Goal: Information Seeking & Learning: Learn about a topic

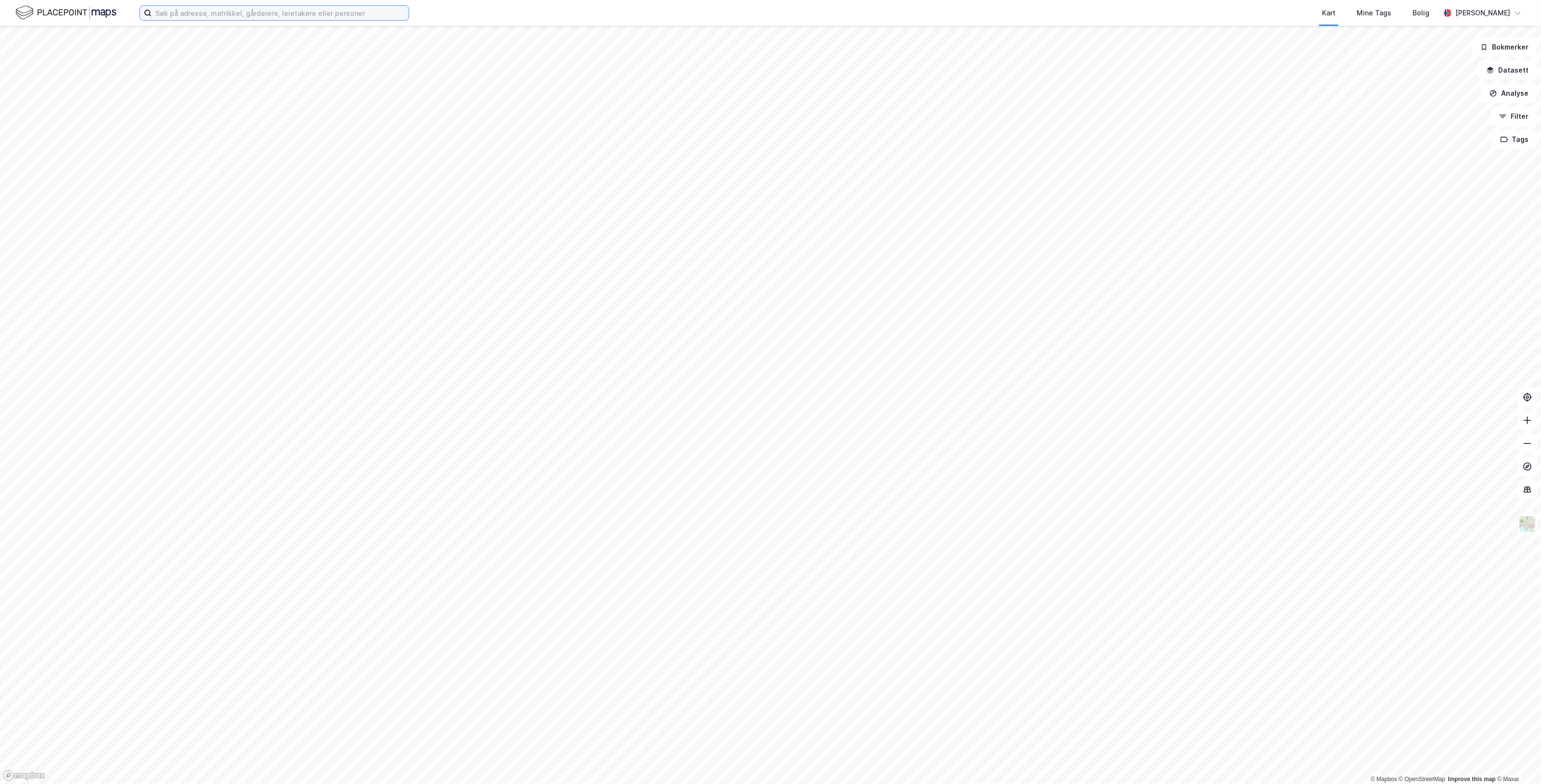
click at [255, 15] on input at bounding box center [280, 13] width 257 height 15
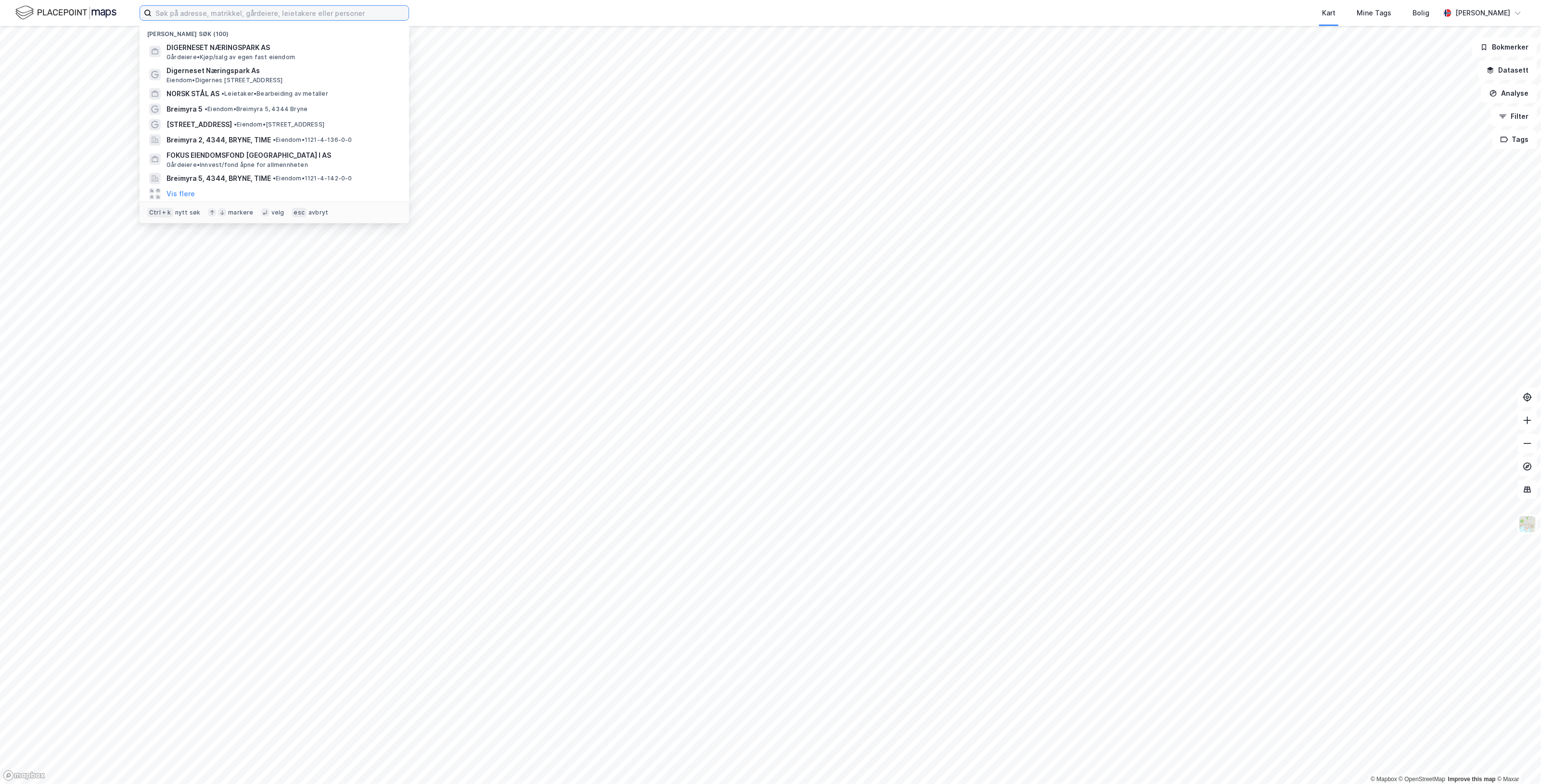
paste input "tadsporten AS"
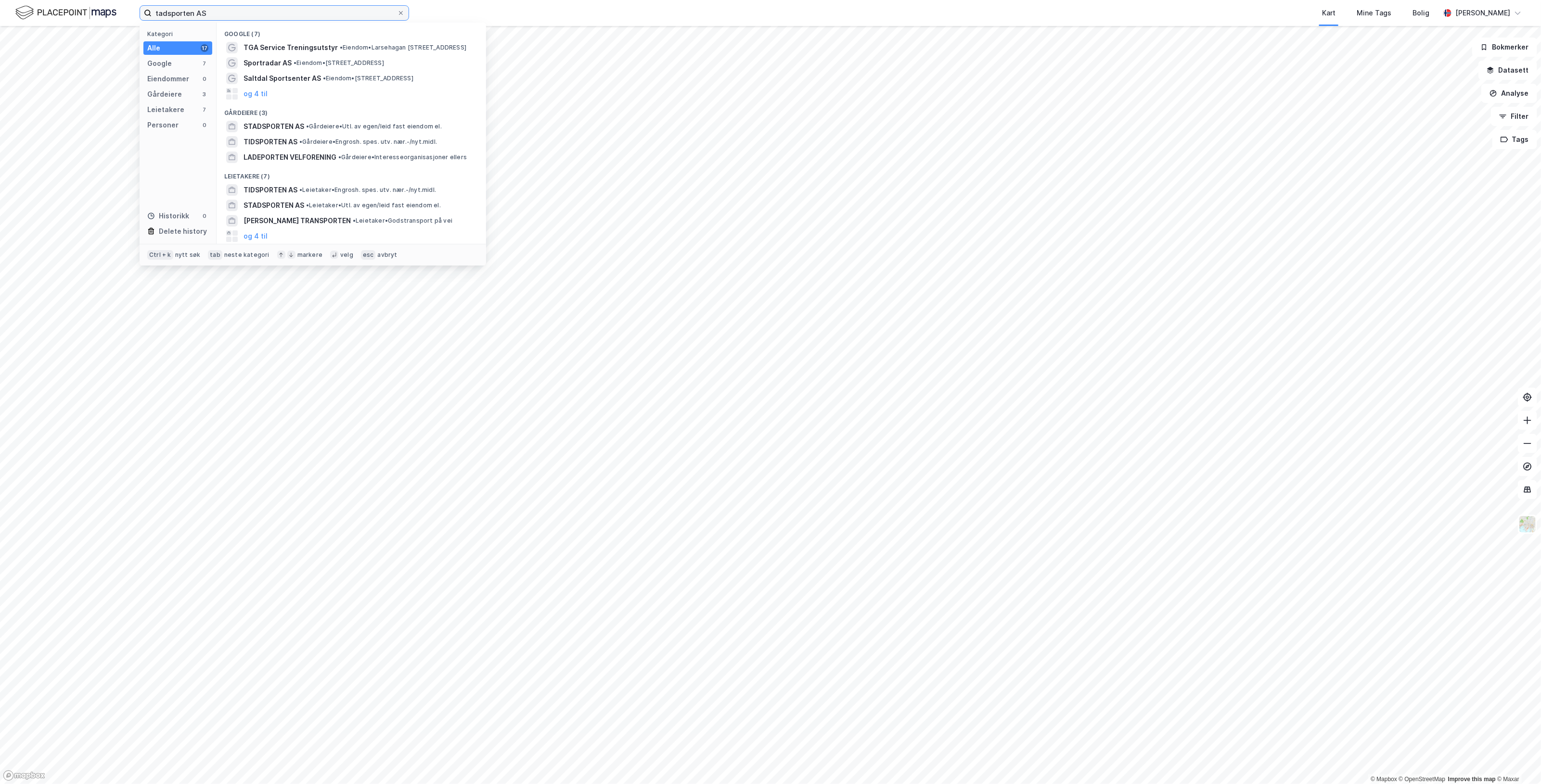
click at [154, 10] on input "tadsporten AS" at bounding box center [275, 13] width 246 height 15
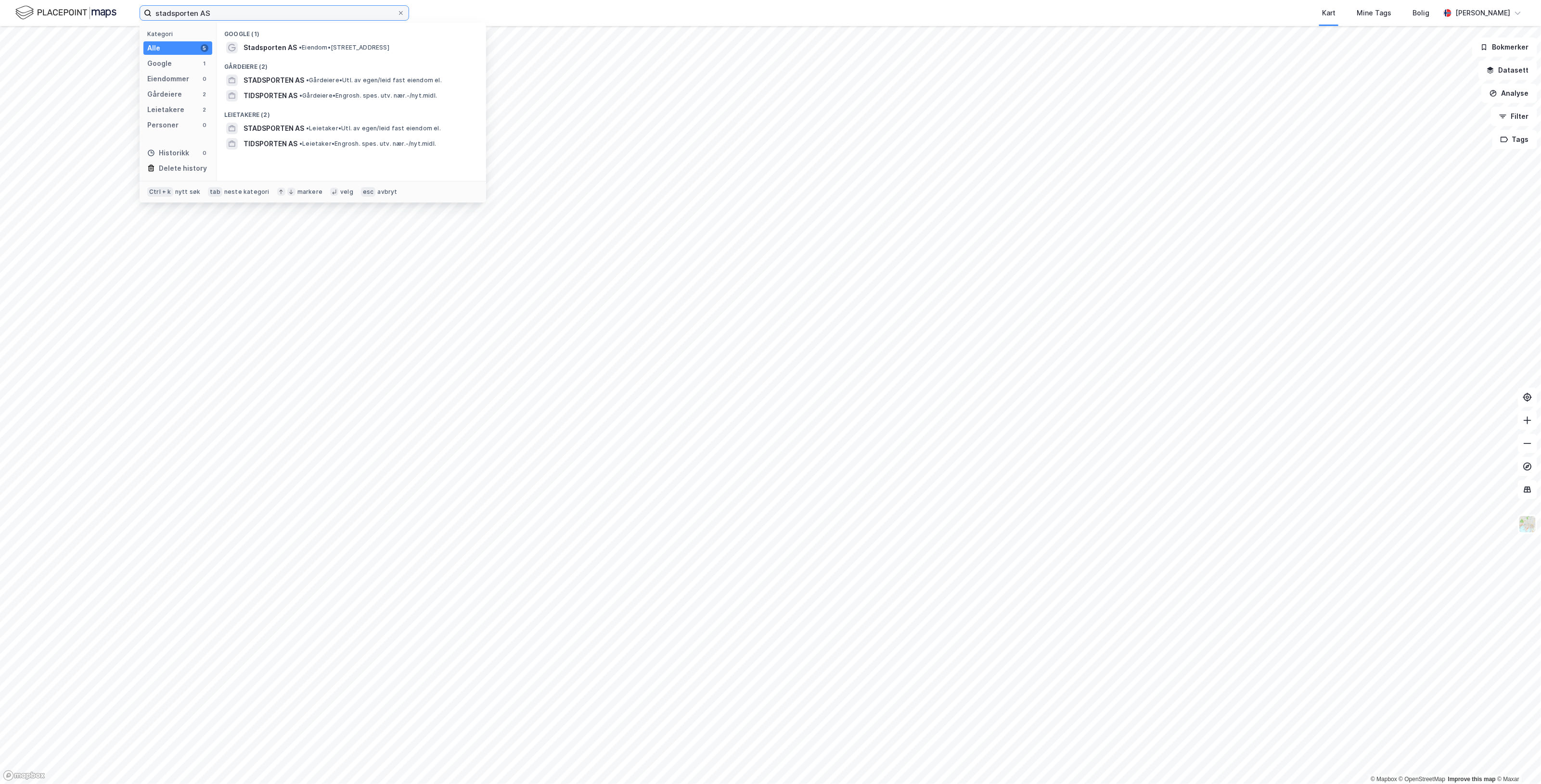
click at [270, 13] on input "stadsporten AS" at bounding box center [275, 13] width 246 height 15
type input "stadsporten AS"
click at [330, 76] on span "• Gårdeiere • Utl. av egen/leid fast eiendom el." at bounding box center [375, 80] width 136 height 7
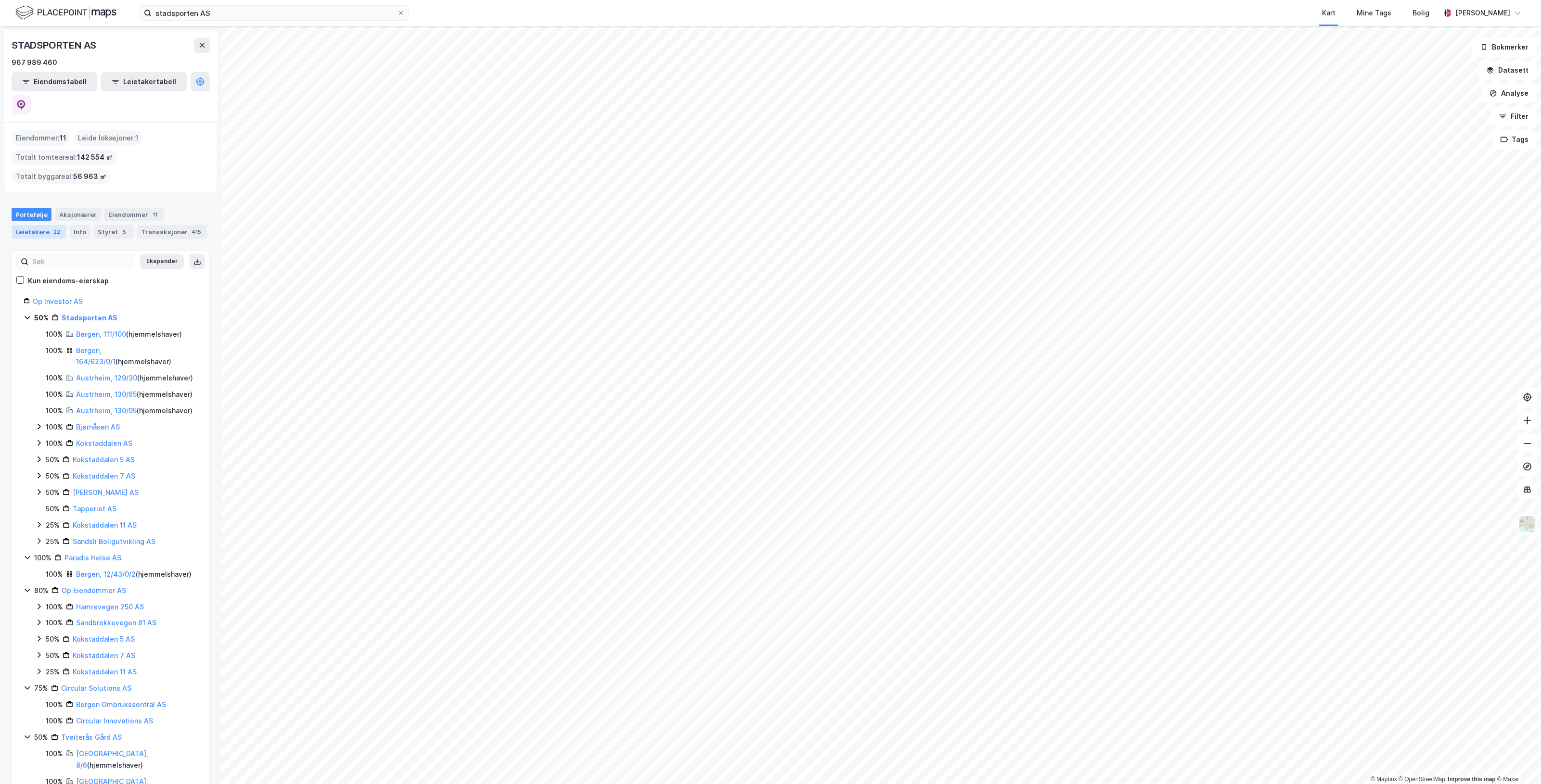
click at [51, 227] on div "22" at bounding box center [56, 232] width 10 height 9
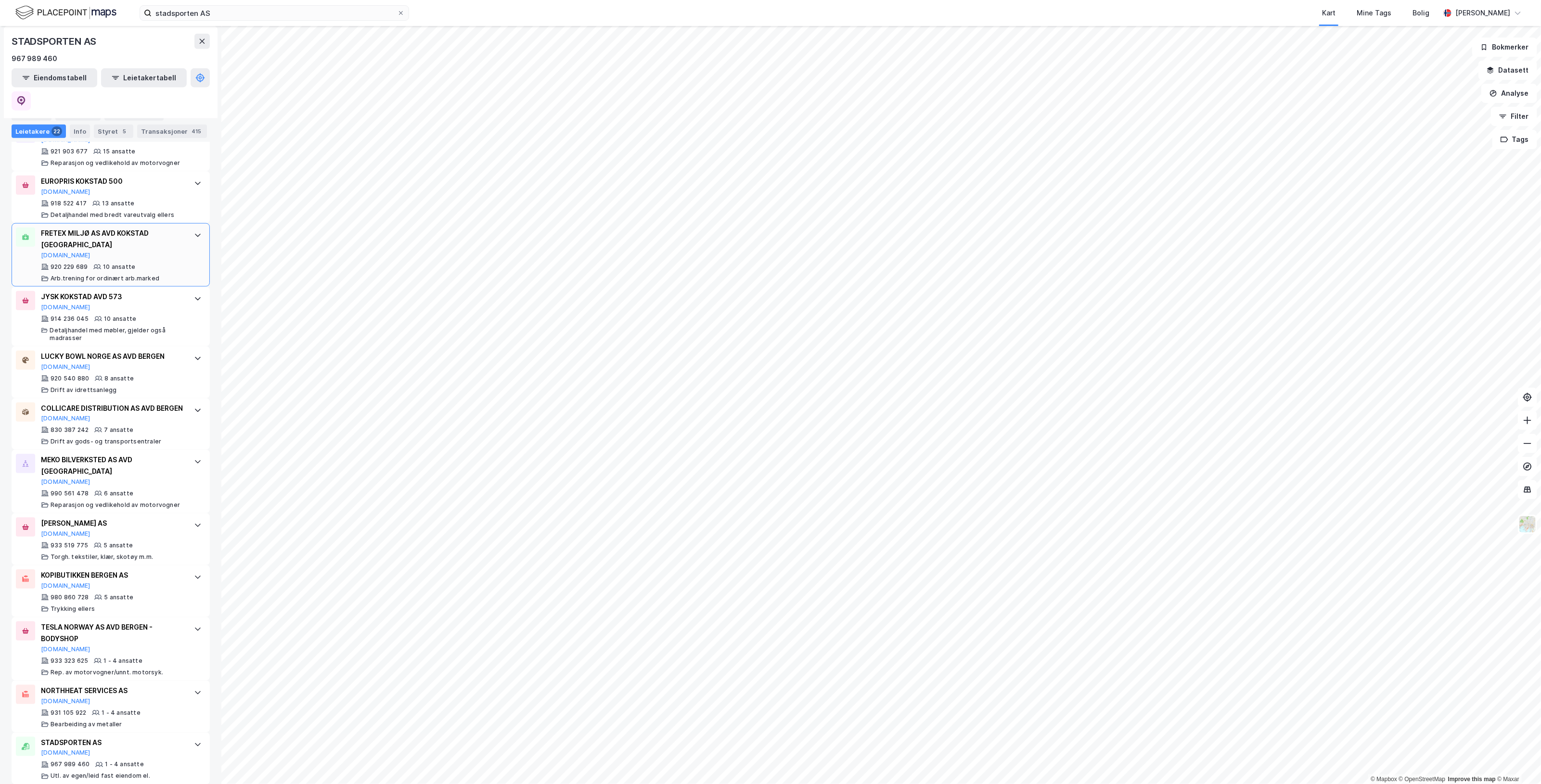
scroll to position [842, 0]
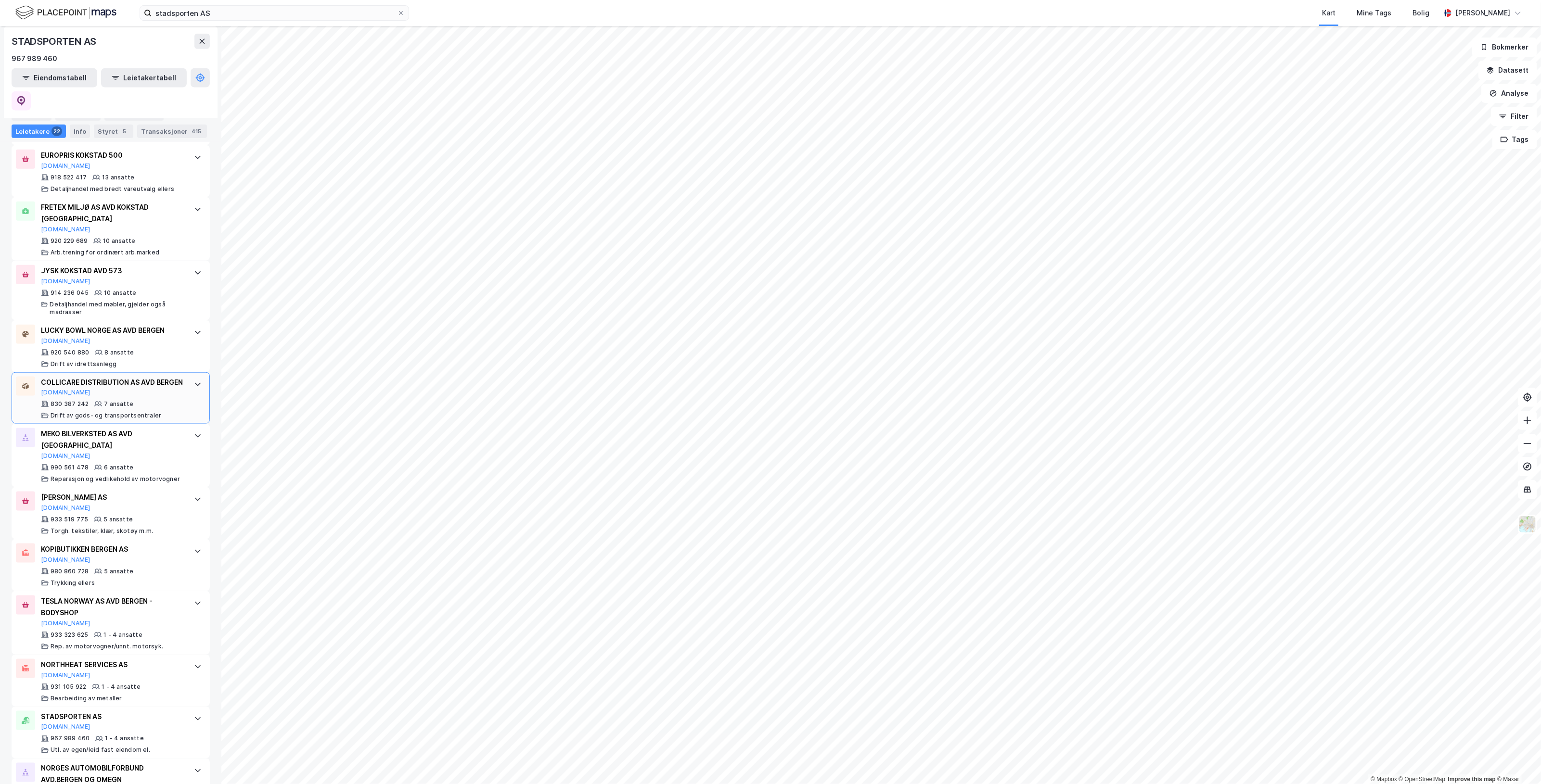
click at [133, 377] on div "COLLICARE DISTRIBUTION AS AVD BERGEN" at bounding box center [113, 383] width 143 height 11
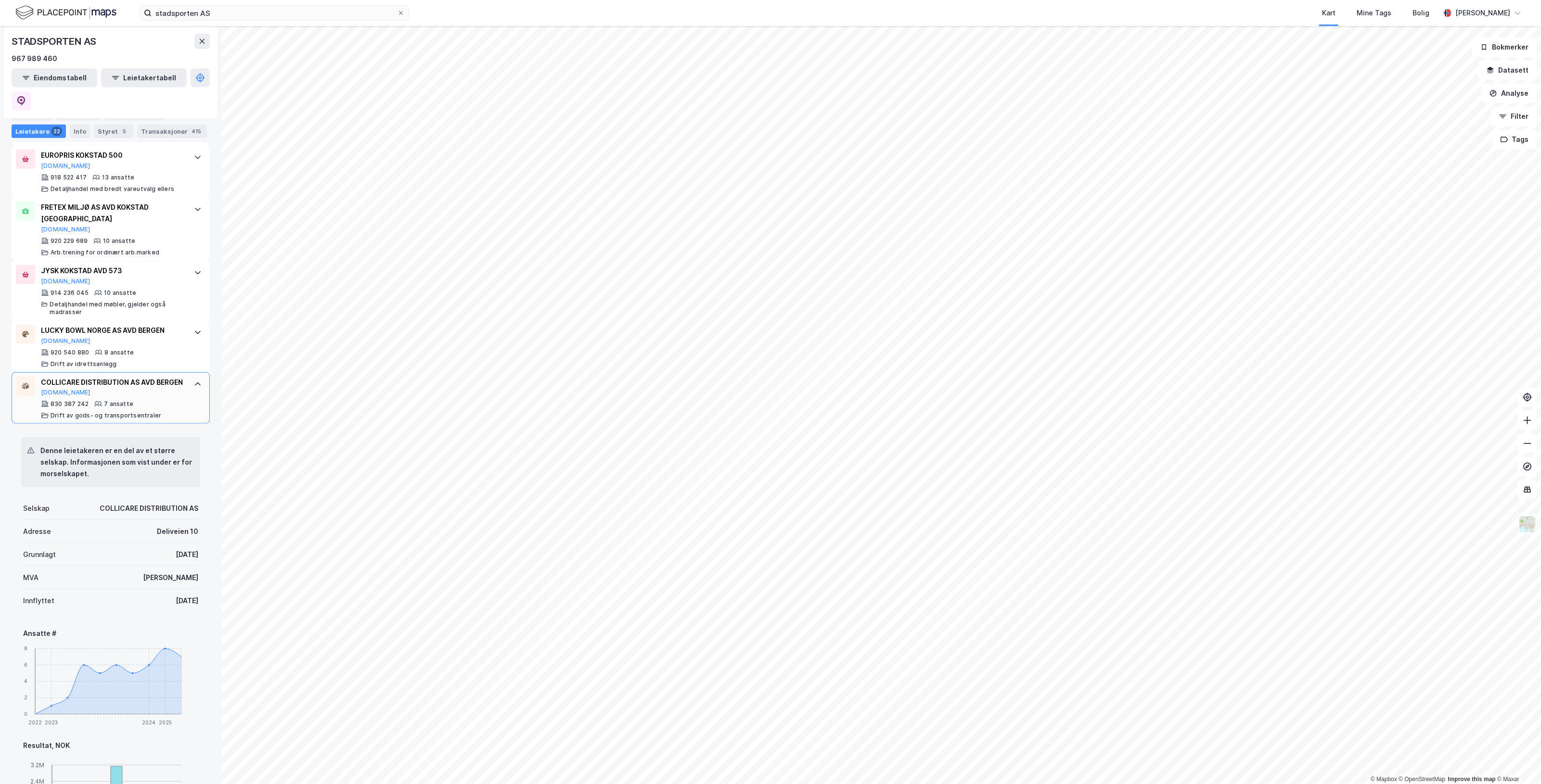
click at [133, 377] on div "COLLICARE DISTRIBUTION AS AVD BERGEN" at bounding box center [113, 383] width 143 height 11
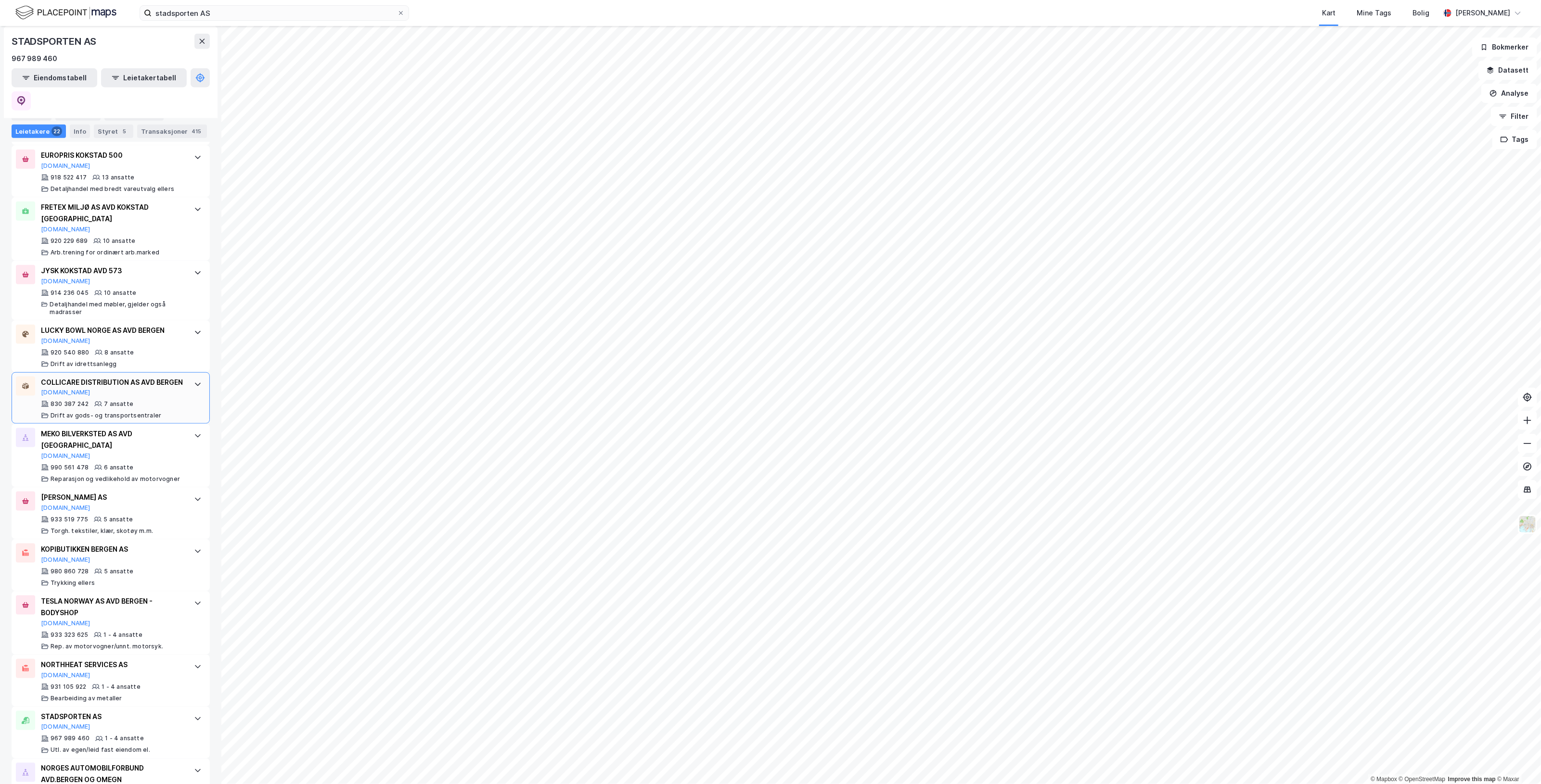
click at [133, 377] on div "COLLICARE DISTRIBUTION AS AVD BERGEN" at bounding box center [113, 383] width 143 height 11
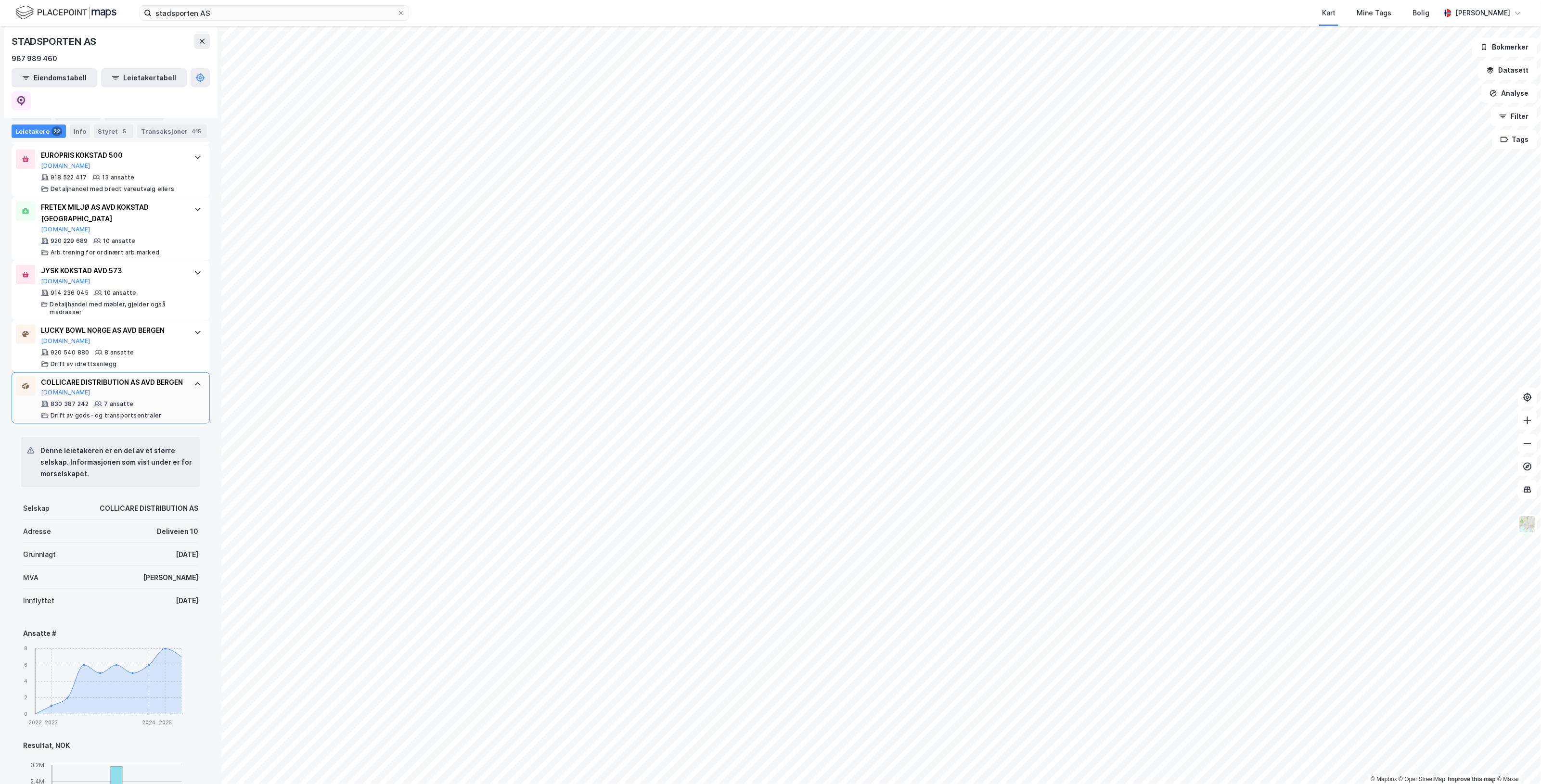
click at [133, 377] on div "COLLICARE DISTRIBUTION AS AVD BERGEN" at bounding box center [113, 383] width 143 height 11
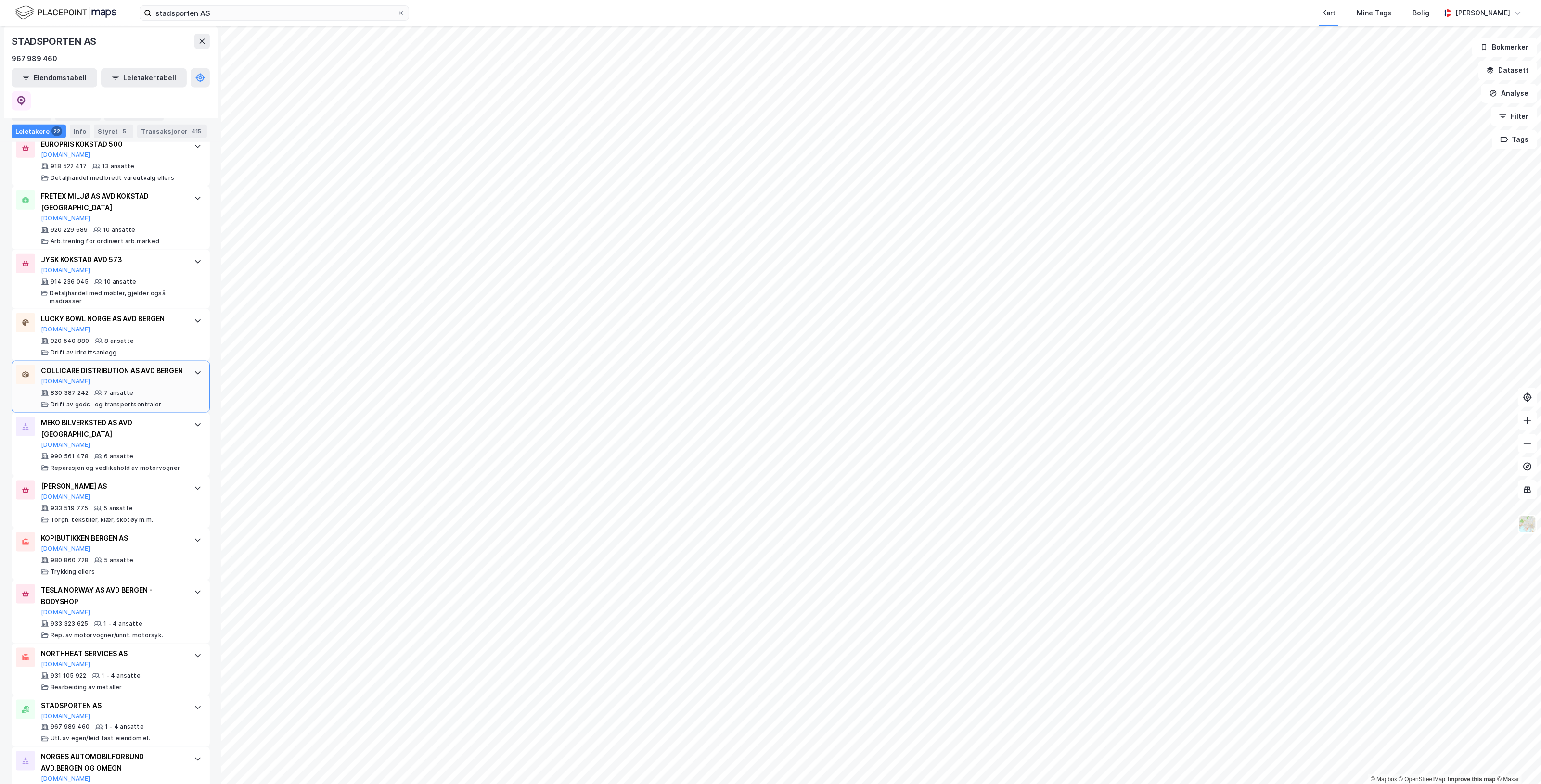
scroll to position [910, 0]
